Goal: Information Seeking & Learning: Learn about a topic

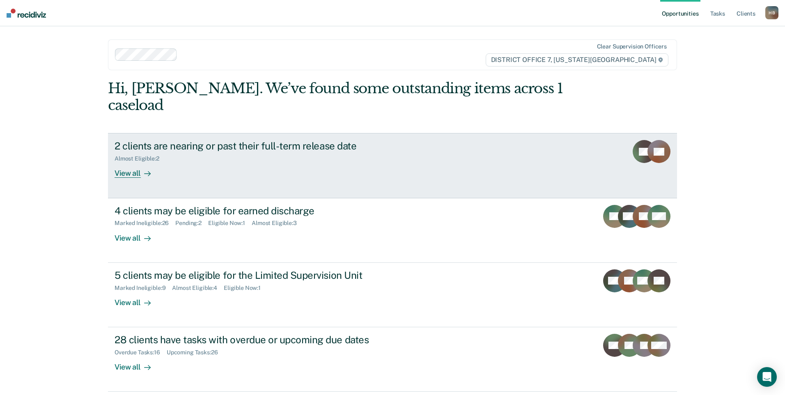
click at [134, 162] on div "View all" at bounding box center [138, 170] width 46 height 16
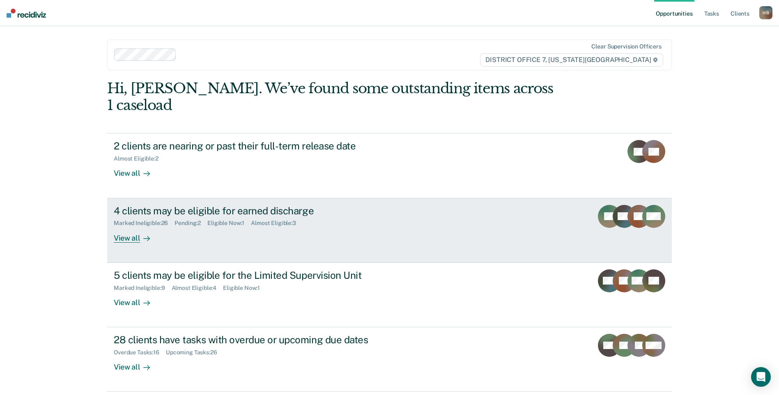
click at [130, 225] on link "4 clients may be eligible for earned discharge Marked Ineligible : 26 Pending :…" at bounding box center [389, 230] width 565 height 64
